Goal: Find specific page/section: Find specific page/section

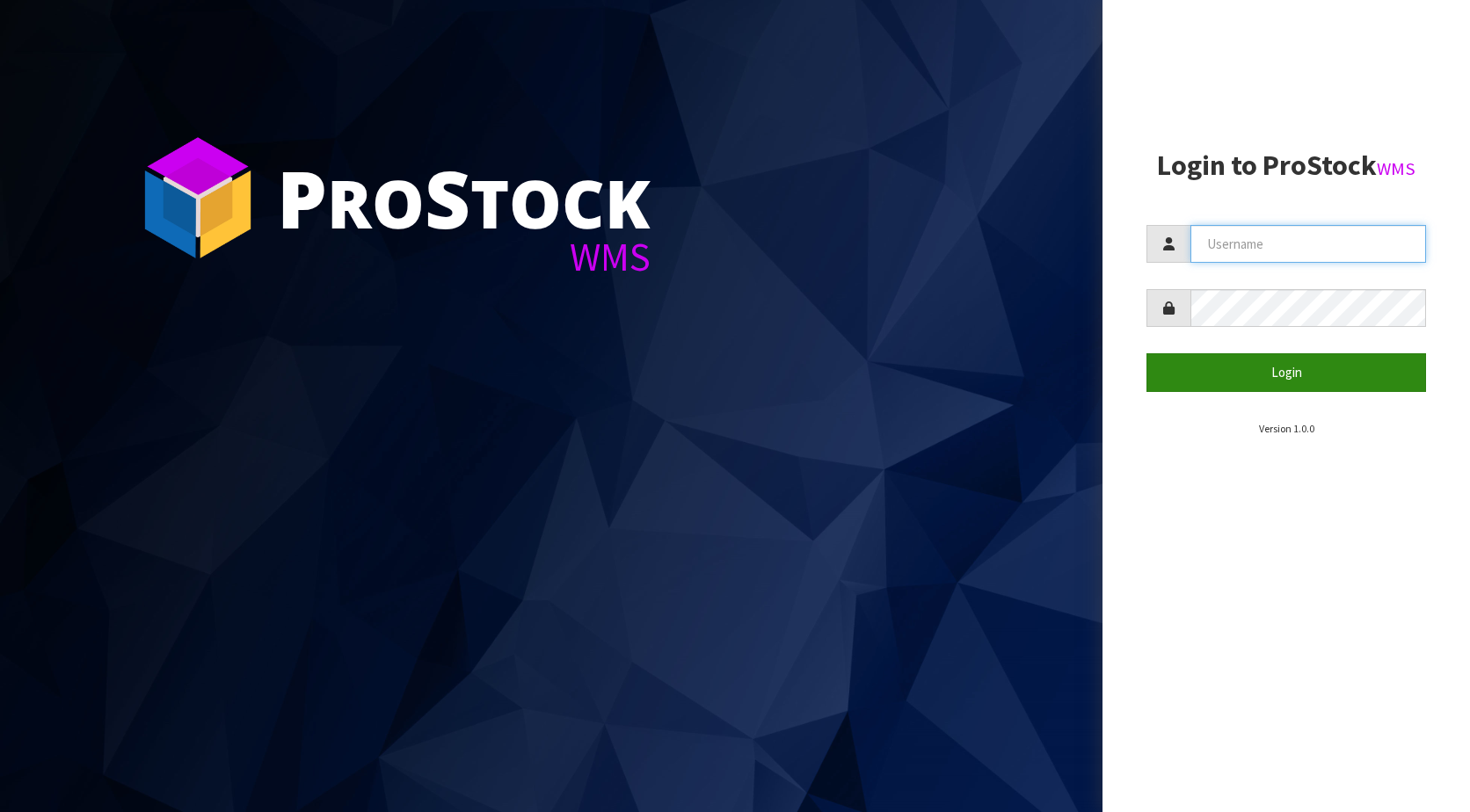
type input "KitchenAid"
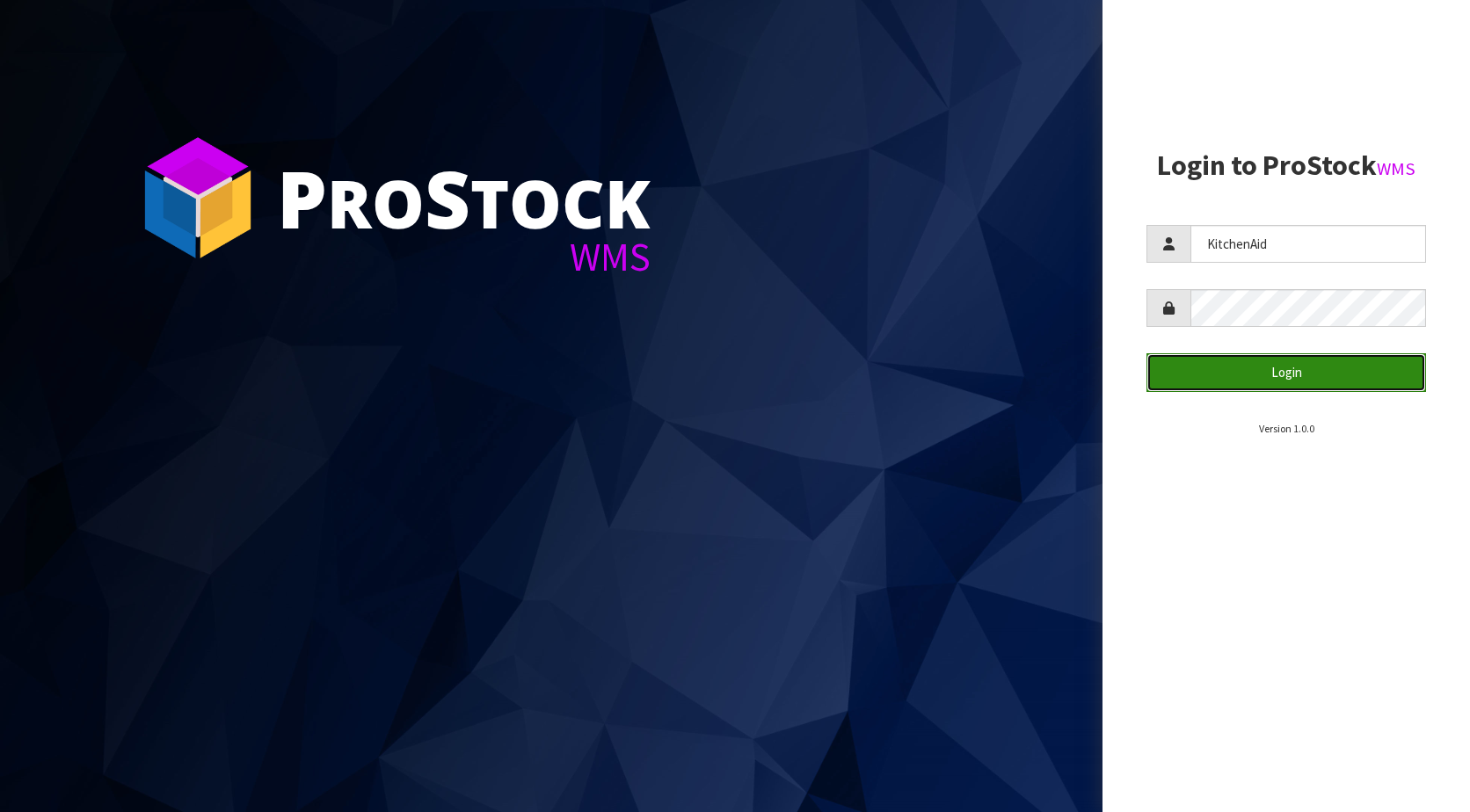
click at [1236, 369] on button "Login" at bounding box center [1287, 372] width 280 height 38
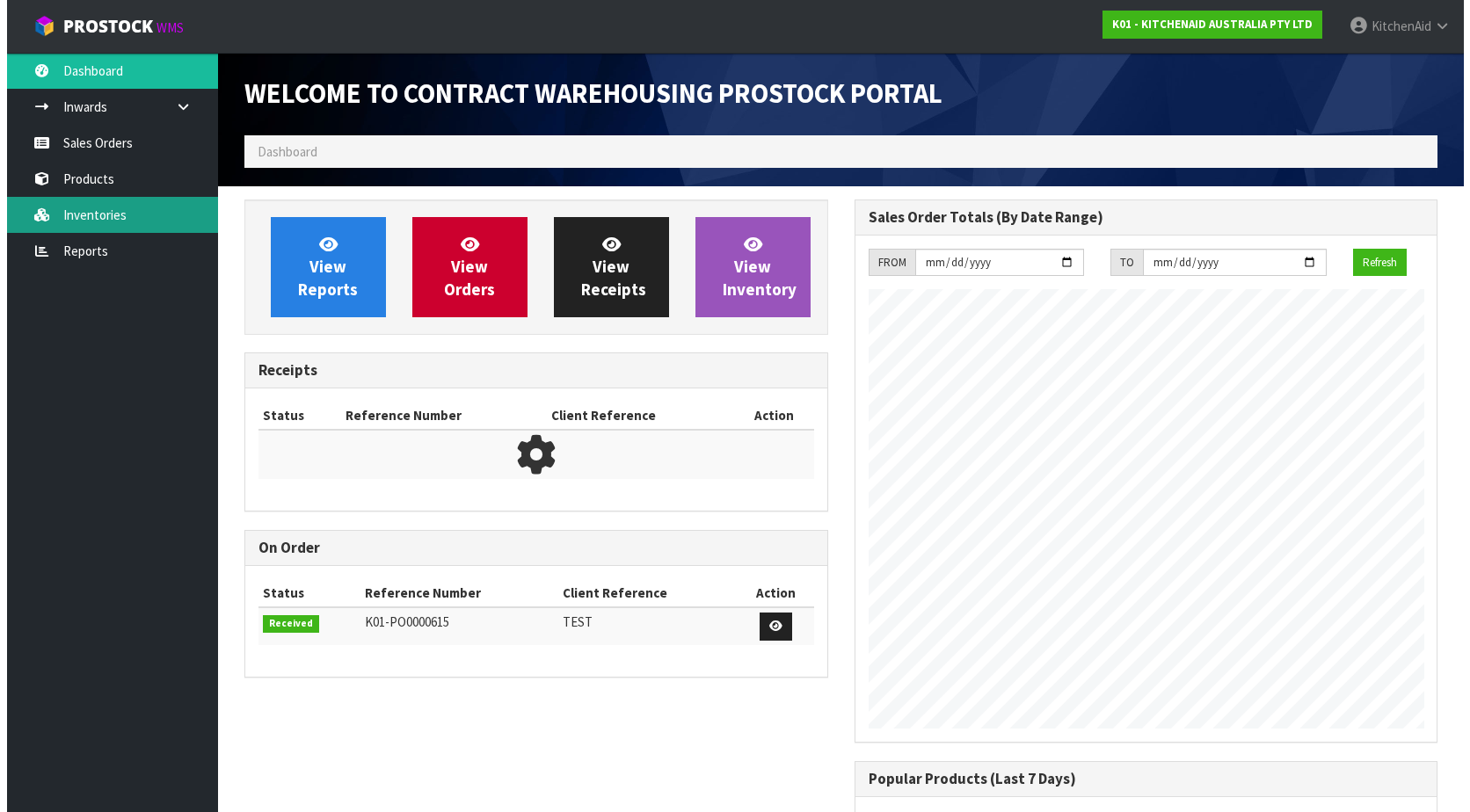
scroll to position [974, 609]
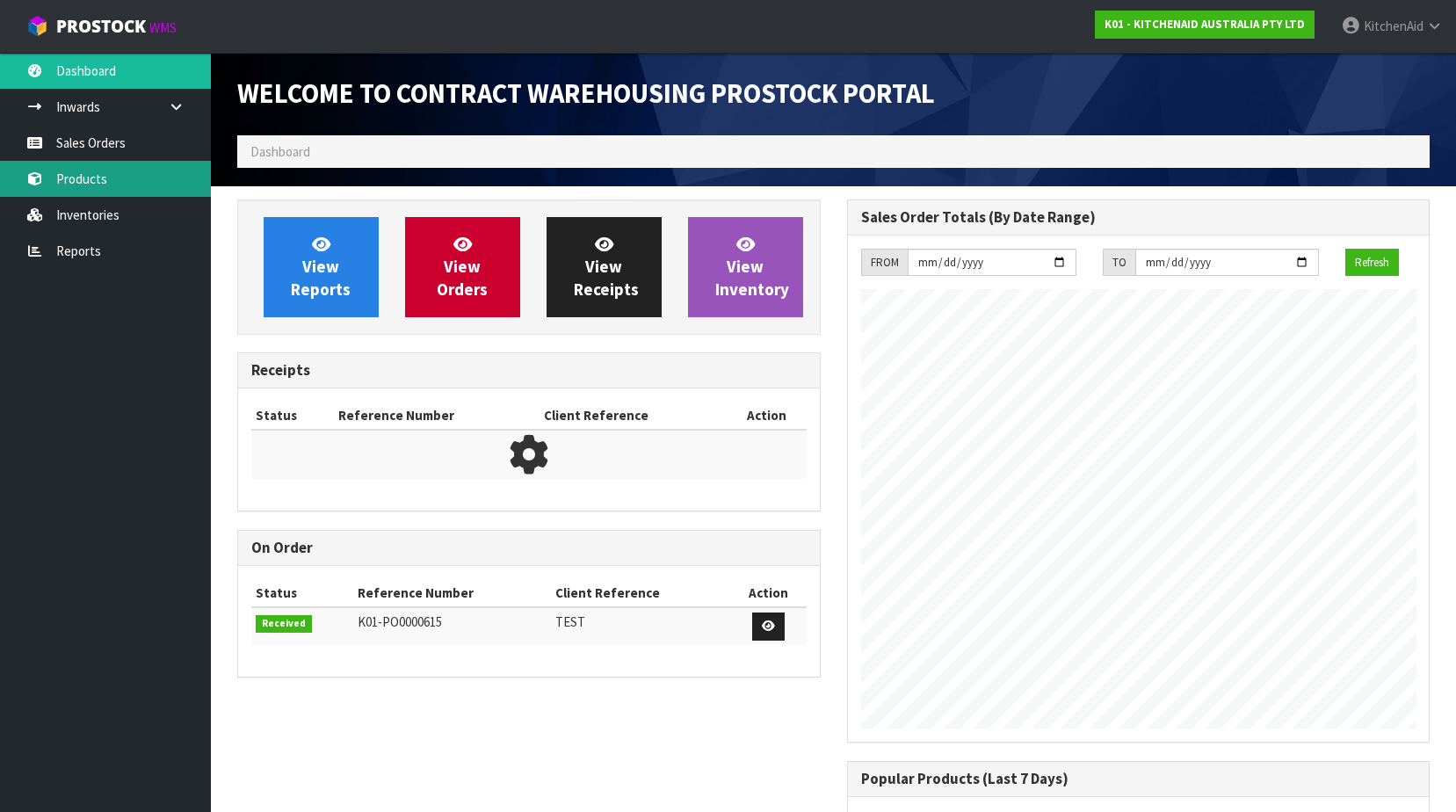
click at [77, 178] on link "Products" at bounding box center [105, 178] width 211 height 36
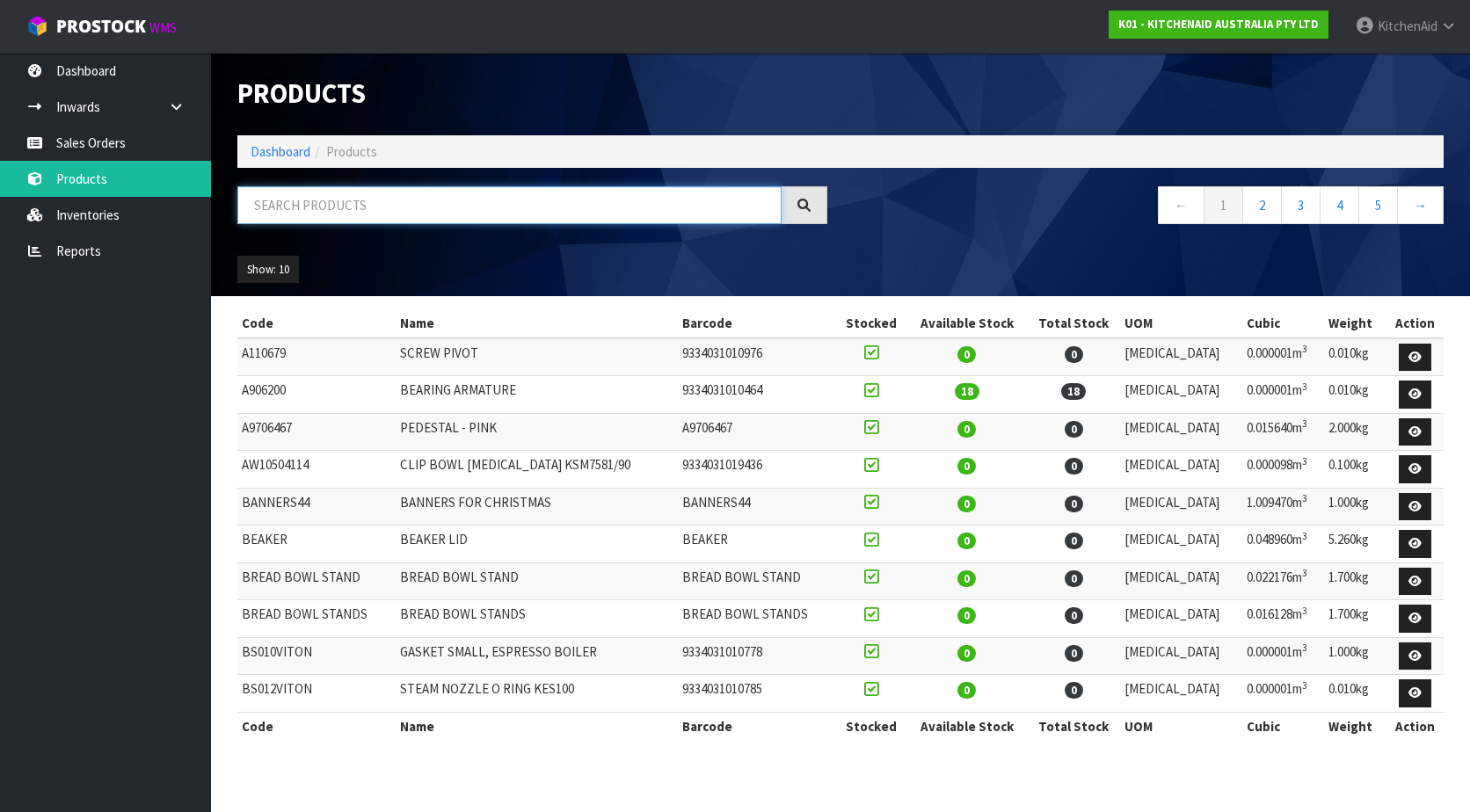
click at [318, 210] on input "text" at bounding box center [509, 205] width 544 height 38
paste input "KFE5TS"
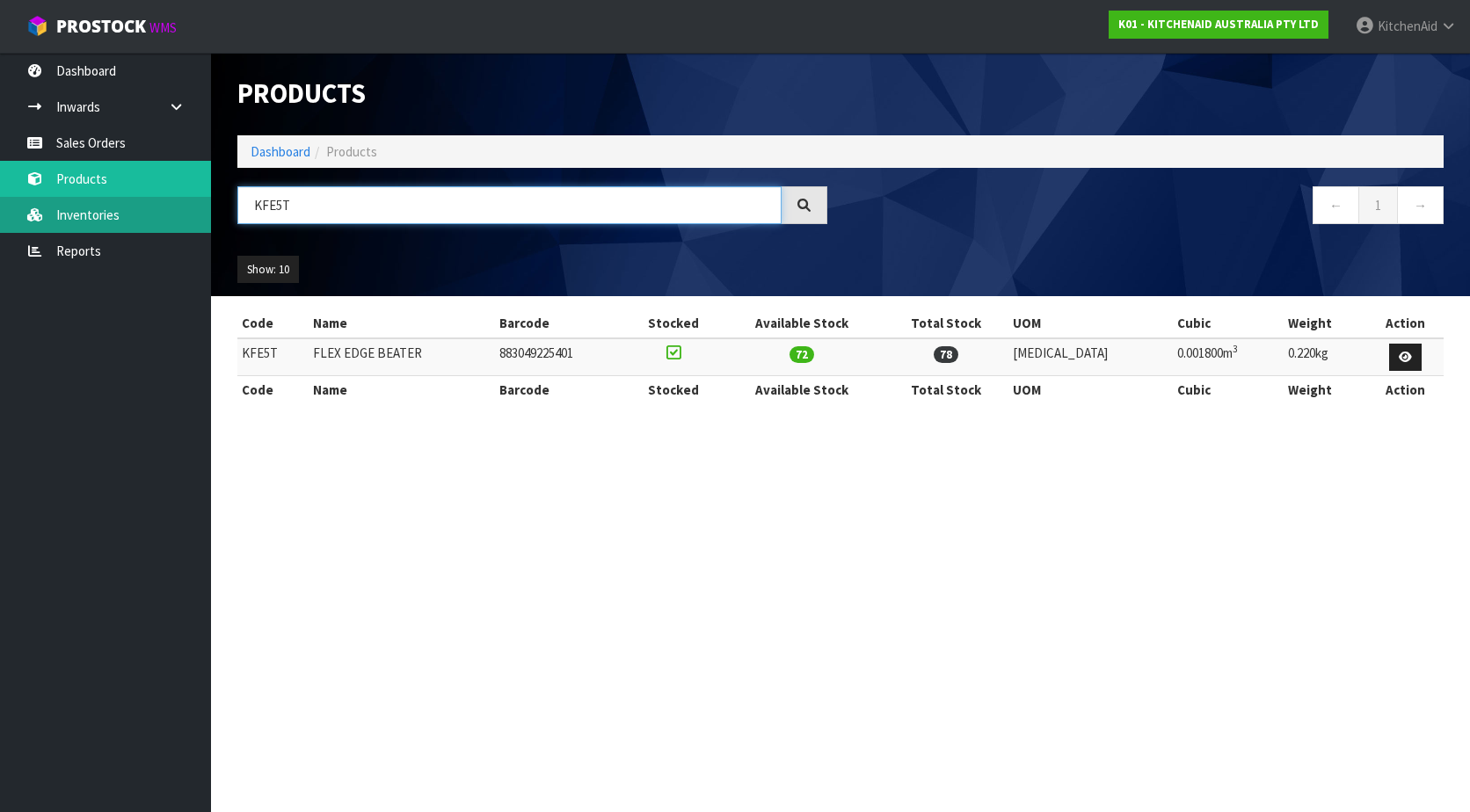
drag, startPoint x: 292, startPoint y: 209, endPoint x: 192, endPoint y: 213, distance: 100.1
click at [192, 213] on body "Toggle navigation ProStock WMS K01 - KITCHENAID AUSTRALIA PTY LTD KitchenAid Lo…" at bounding box center [735, 406] width 1470 height 812
paste input "W11555365"
type input "W11555365"
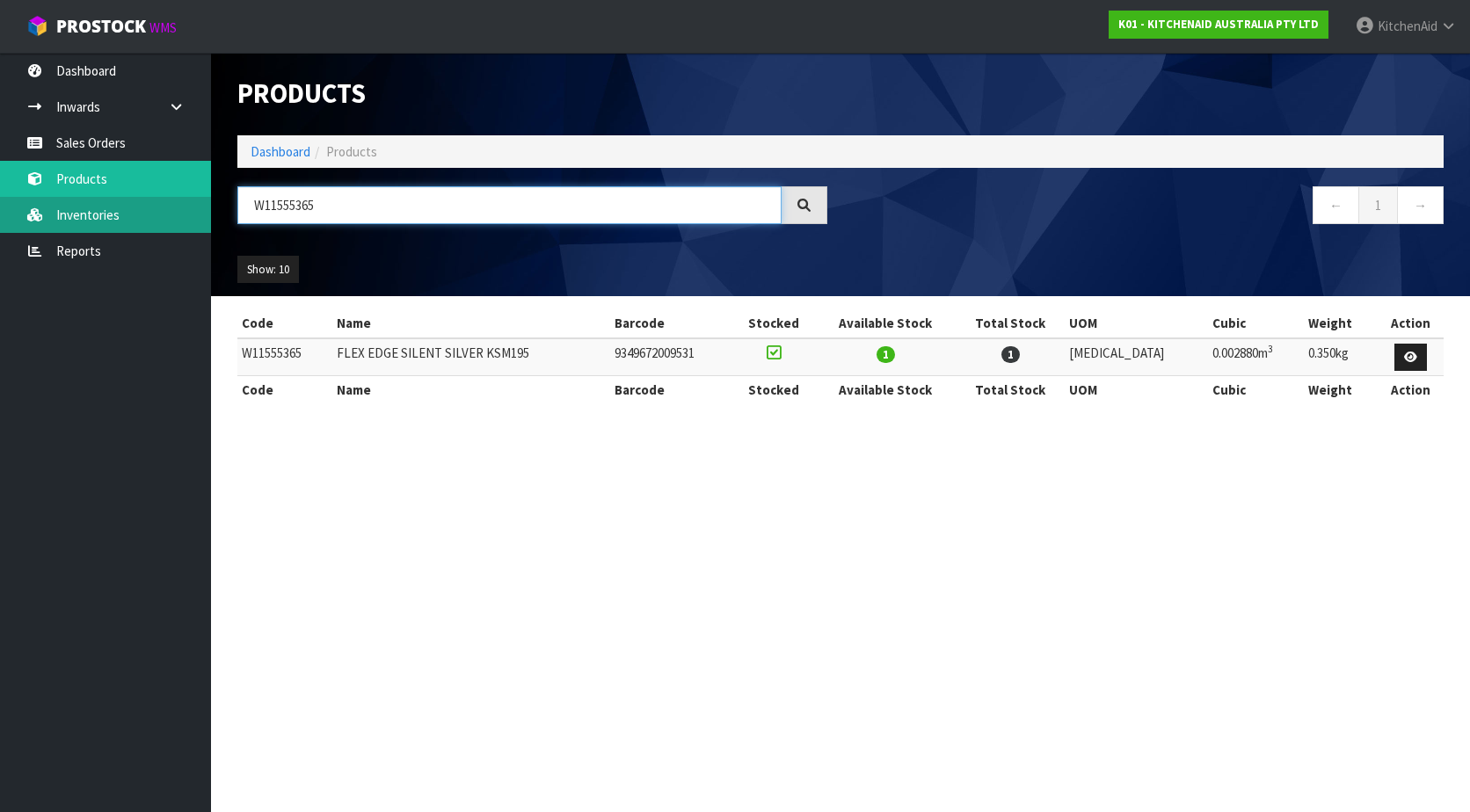
drag, startPoint x: 228, startPoint y: 208, endPoint x: 197, endPoint y: 209, distance: 31.0
click at [197, 209] on body "Toggle navigation ProStock WMS K01 - KITCHENAID AUSTRALIA PTY LTD KitchenAid Lo…" at bounding box center [735, 406] width 1470 height 812
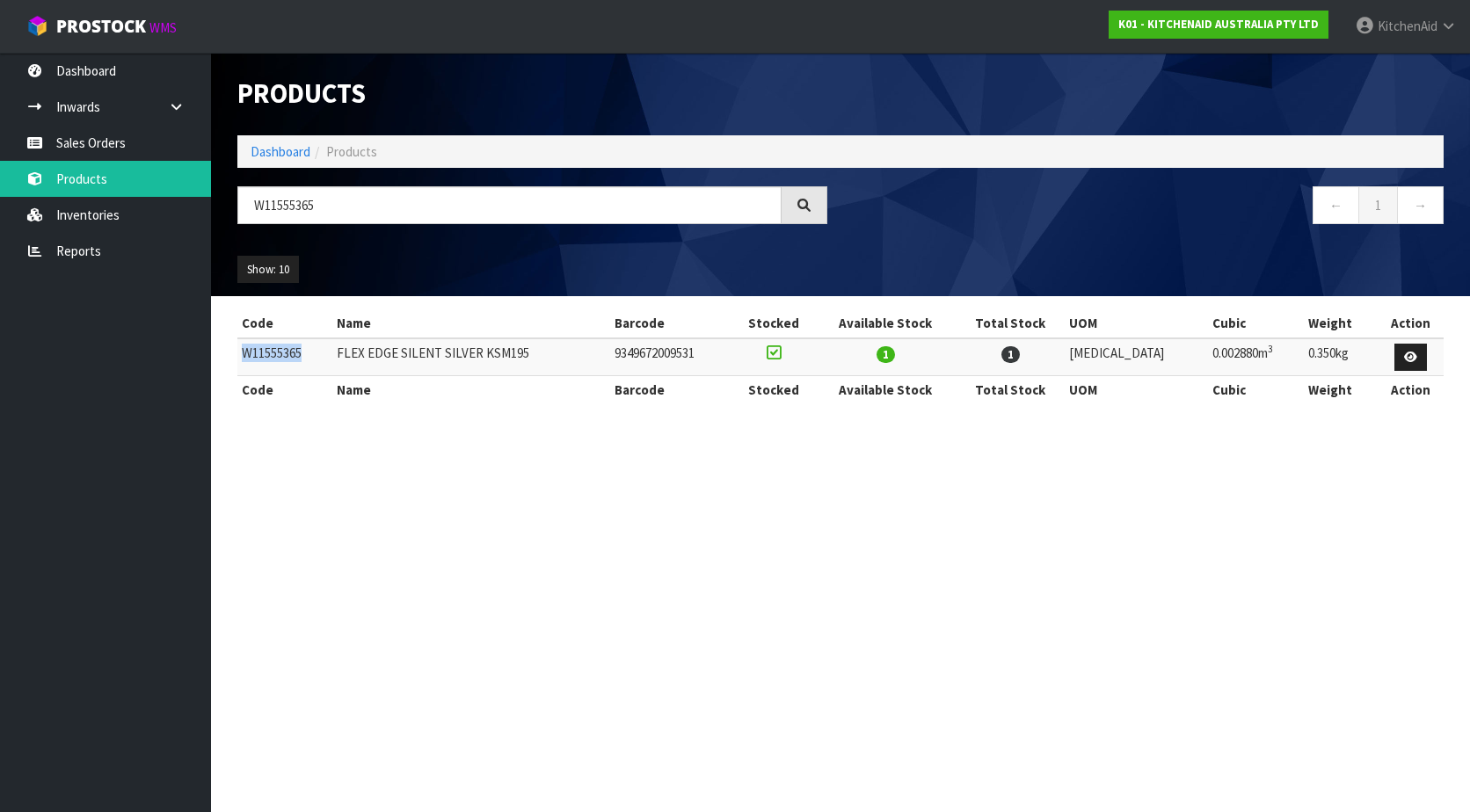
drag, startPoint x: 306, startPoint y: 348, endPoint x: 243, endPoint y: 360, distance: 64.1
click at [243, 360] on td "W11555365" at bounding box center [284, 357] width 95 height 38
copy td "W11555365"
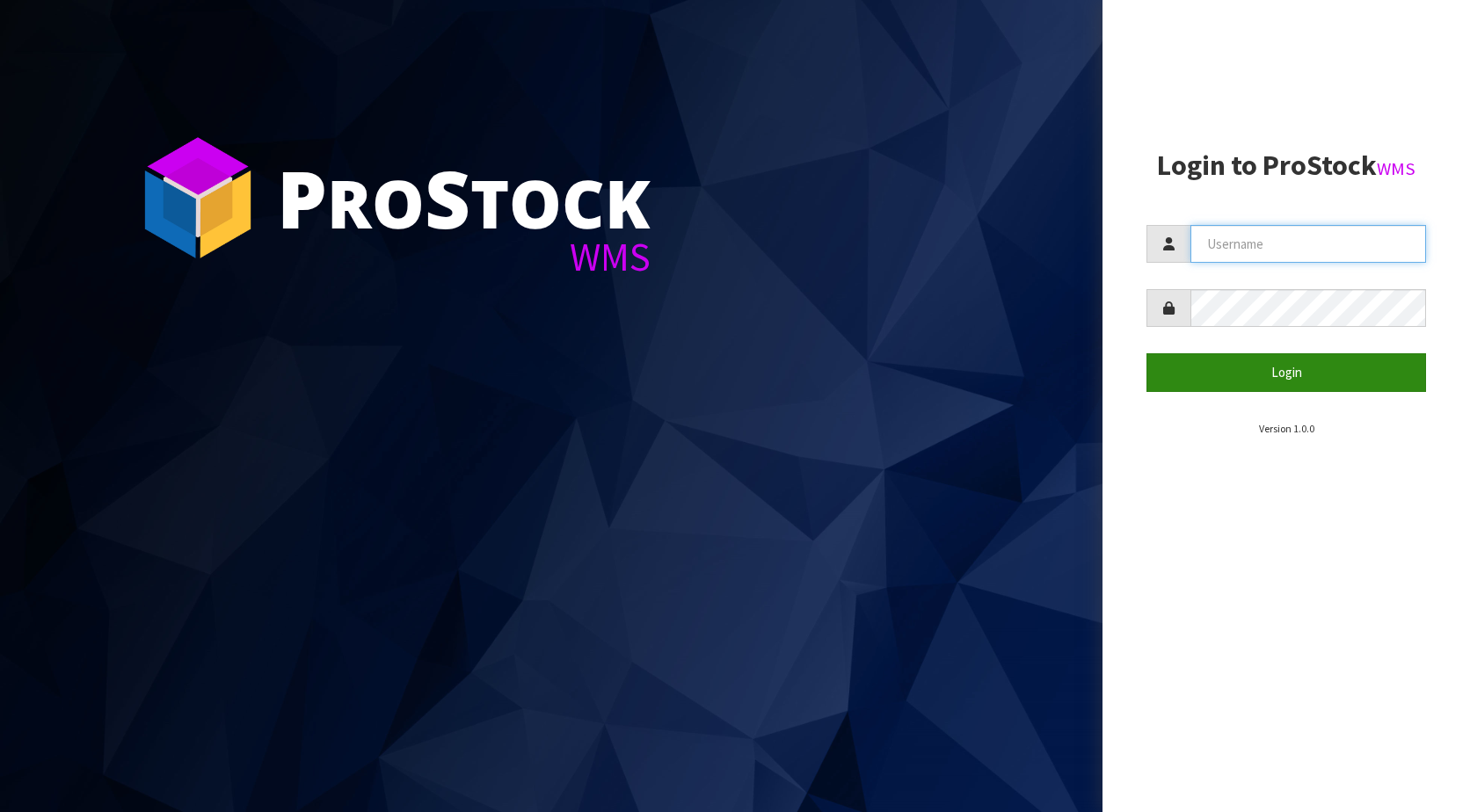
type input "KitchenAid"
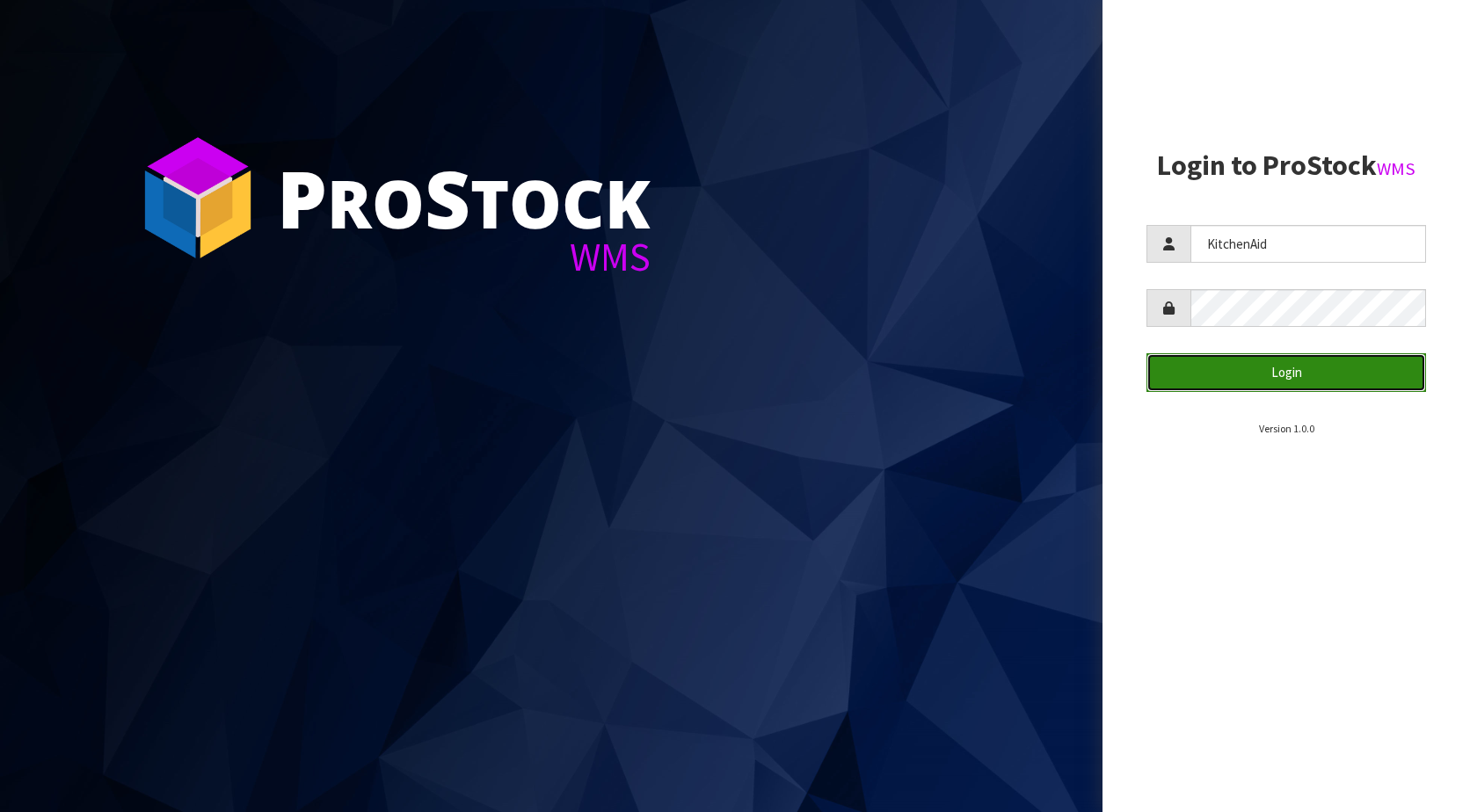
click at [1223, 371] on button "Login" at bounding box center [1287, 372] width 280 height 38
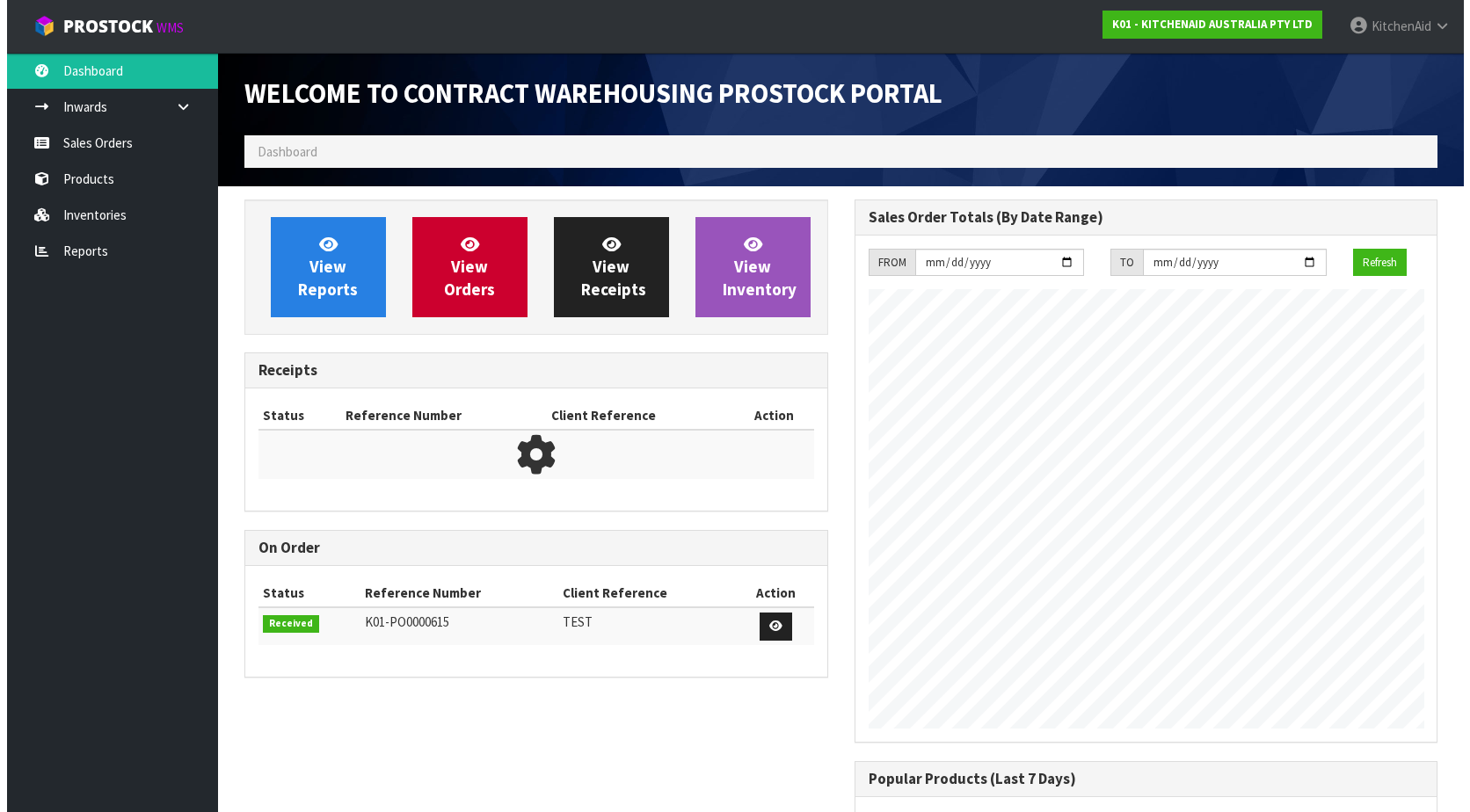
scroll to position [974, 609]
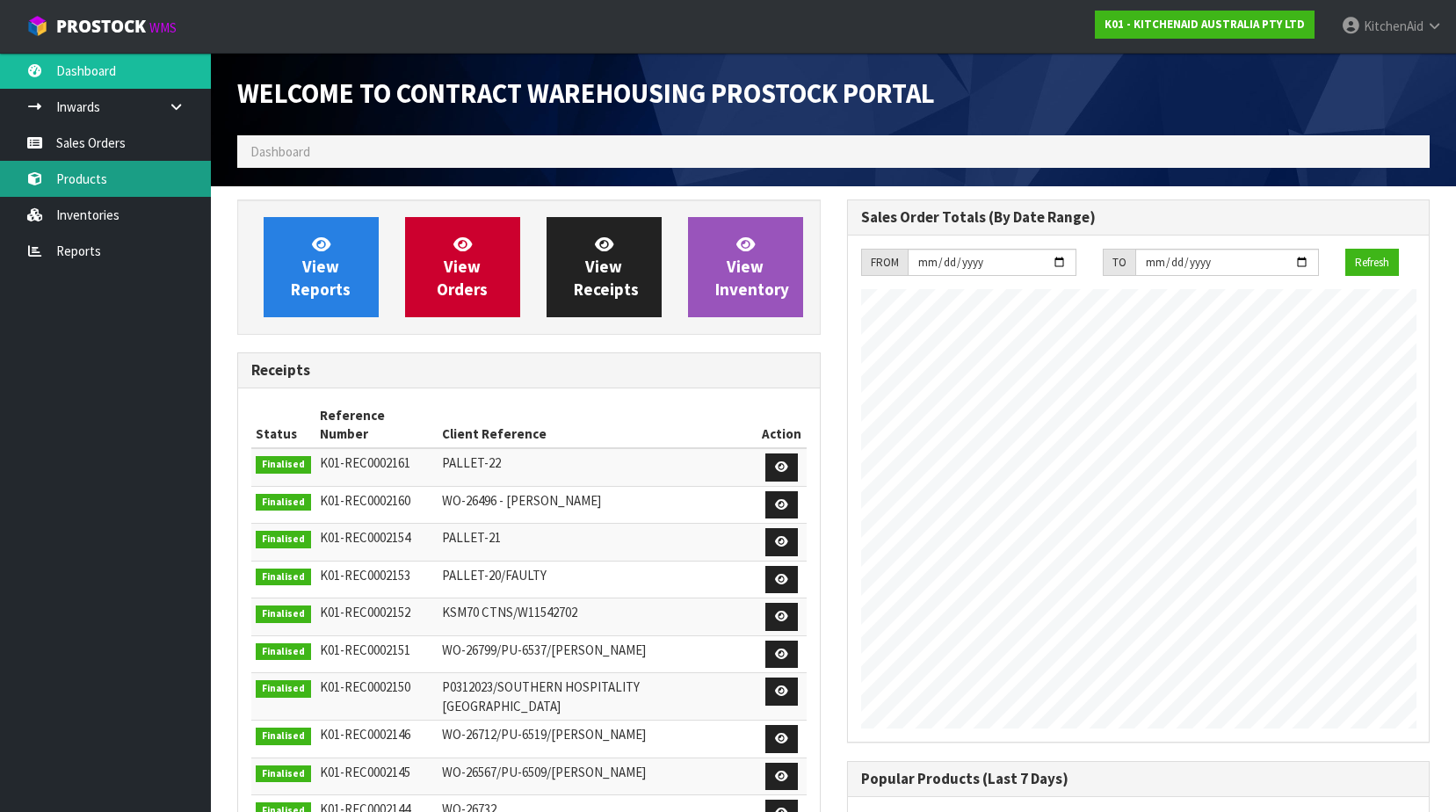
click at [95, 188] on link "Products" at bounding box center [105, 178] width 211 height 36
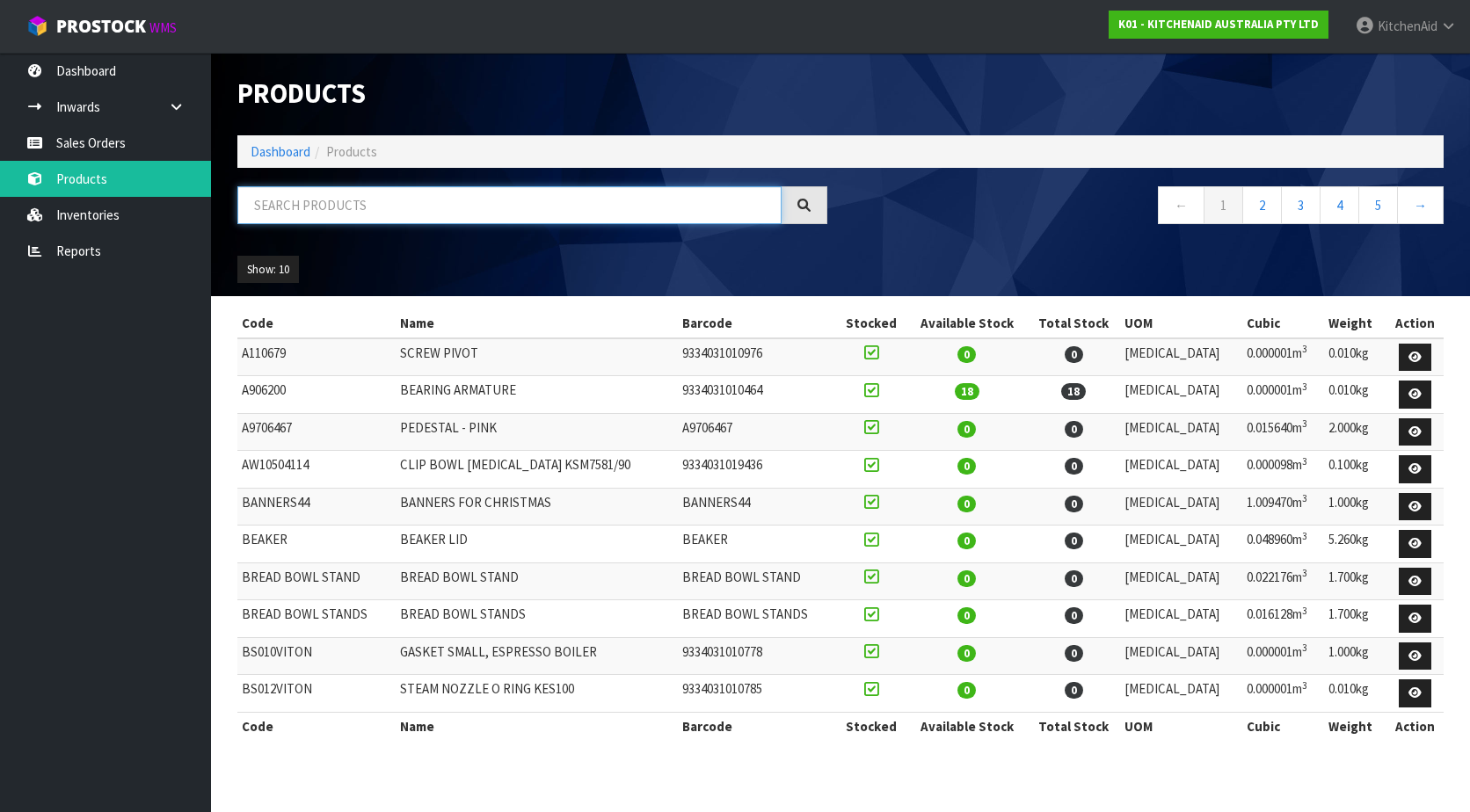
click at [402, 210] on input "text" at bounding box center [509, 205] width 544 height 38
paste input "5KSB4028AAC"
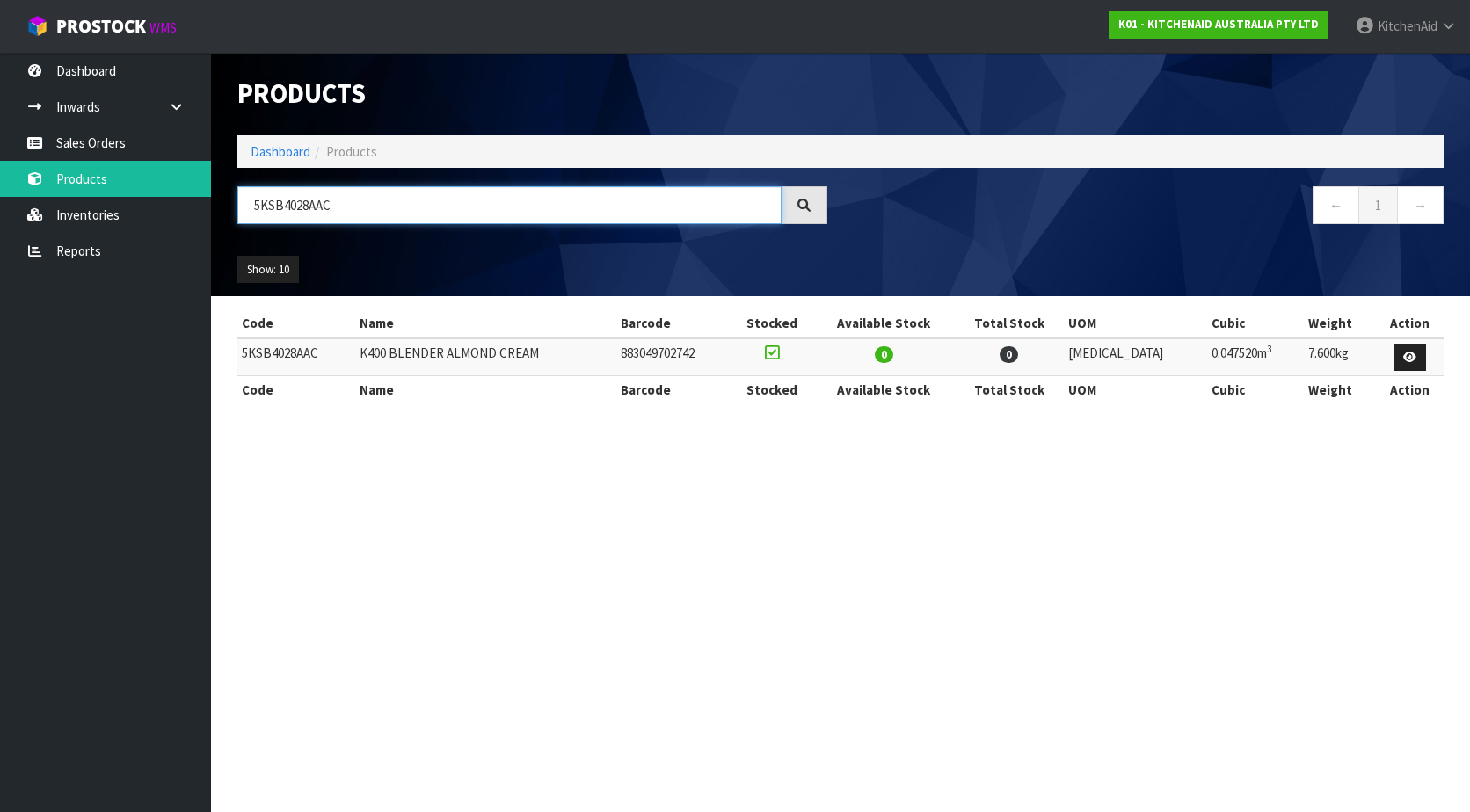
type input "5KSB4028AAC"
